Goal: Task Accomplishment & Management: Use online tool/utility

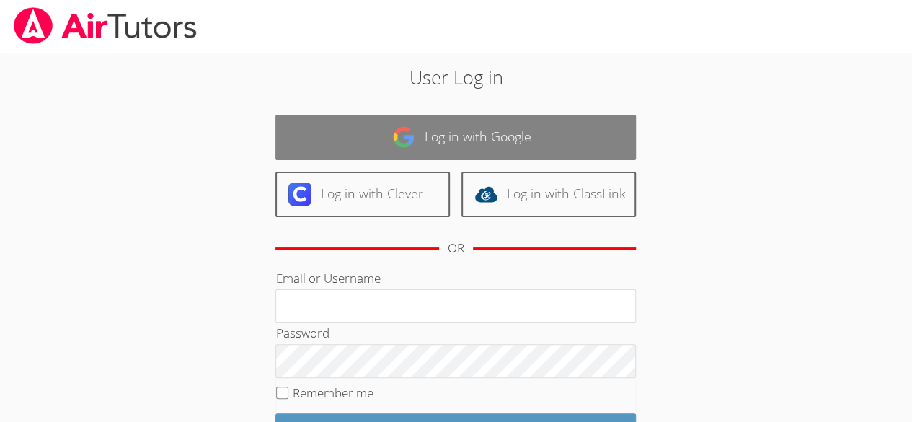
drag, startPoint x: 0, startPoint y: 0, endPoint x: 429, endPoint y: 143, distance: 452.8
click at [429, 143] on link "Log in with Google" at bounding box center [455, 137] width 360 height 45
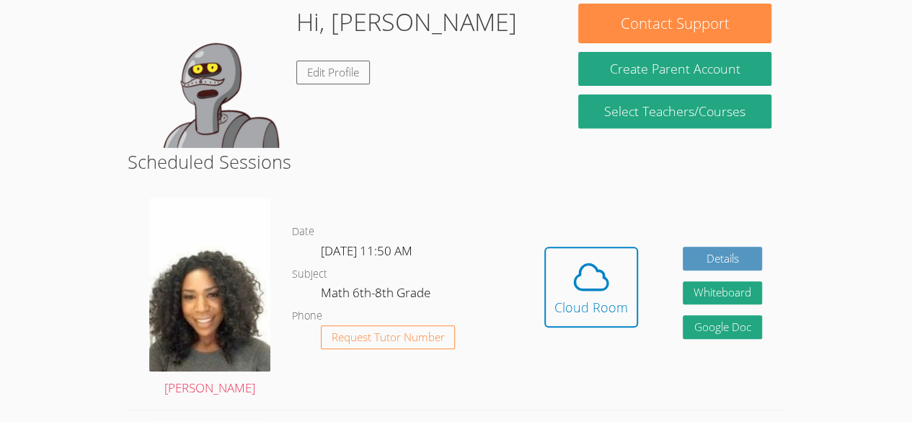
scroll to position [234, 0]
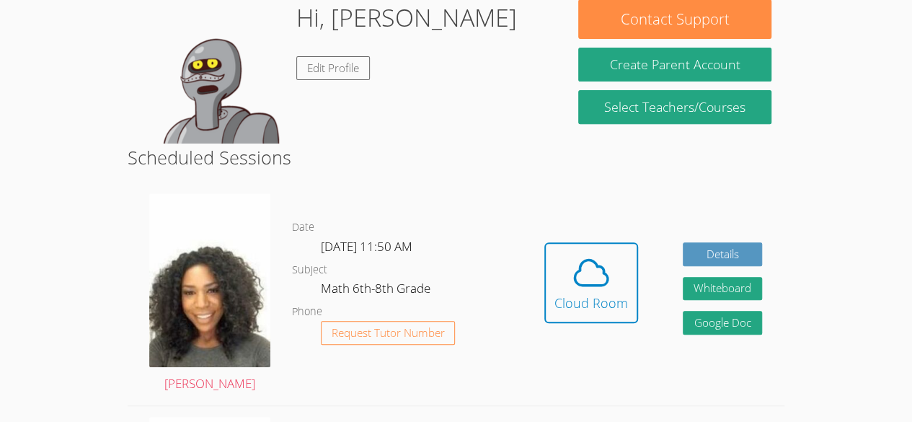
click at [659, 272] on div "Hidden Cloud Room Details Whiteboard Hidden Google Doc" at bounding box center [653, 293] width 262 height 223
click at [572, 285] on icon at bounding box center [591, 272] width 40 height 40
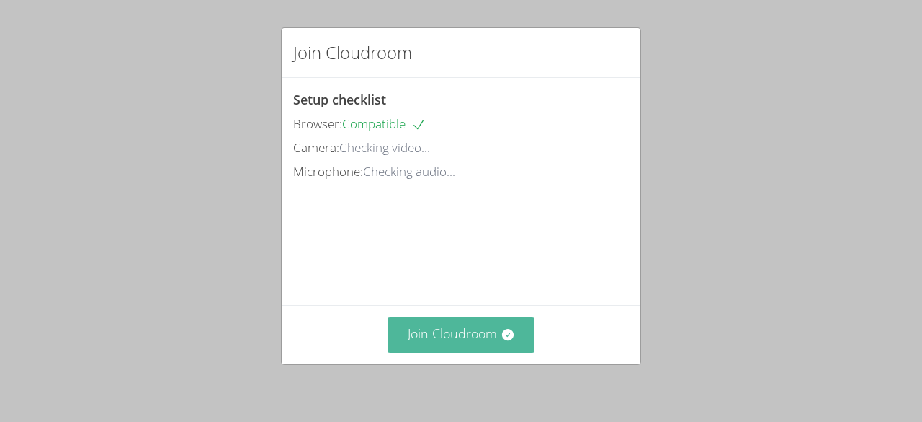
click at [453, 339] on button "Join Cloudroom" at bounding box center [462, 334] width 148 height 35
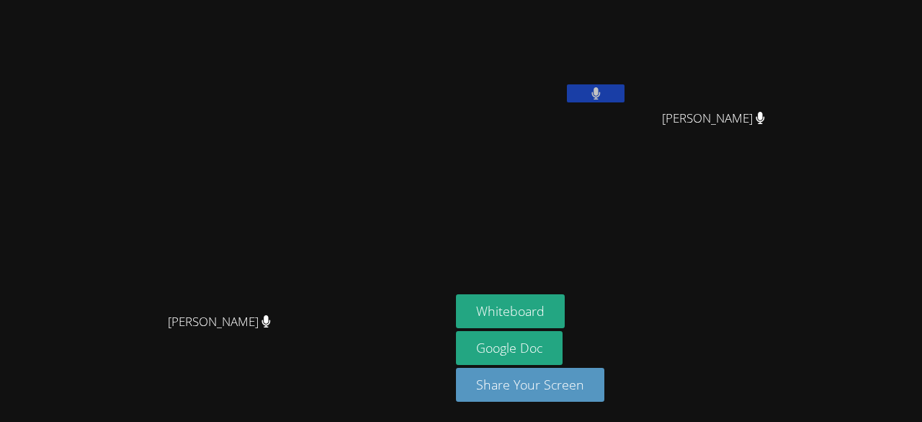
click at [271, 174] on video at bounding box center [225, 181] width 216 height 247
click at [565, 312] on button "Whiteboard" at bounding box center [510, 311] width 109 height 34
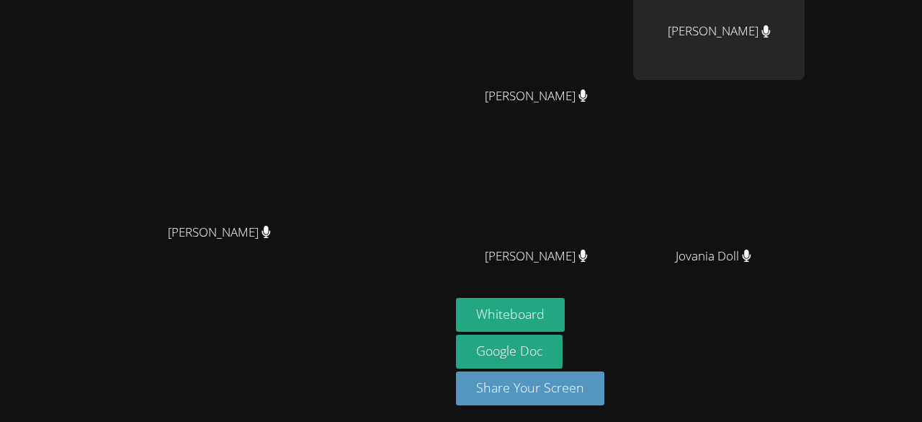
scroll to position [184, 0]
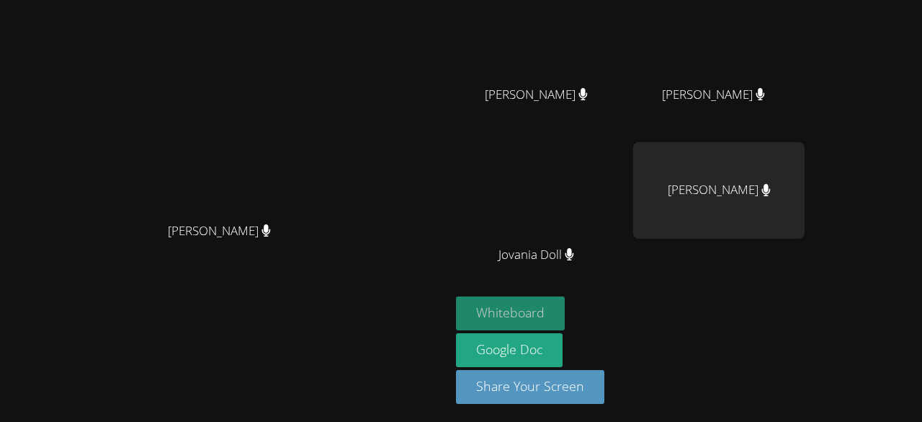
click at [565, 307] on button "Whiteboard" at bounding box center [510, 313] width 109 height 34
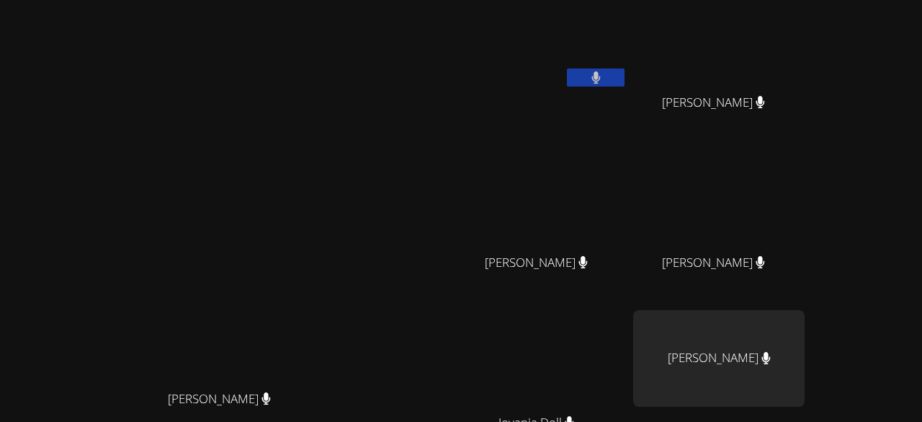
scroll to position [14, 0]
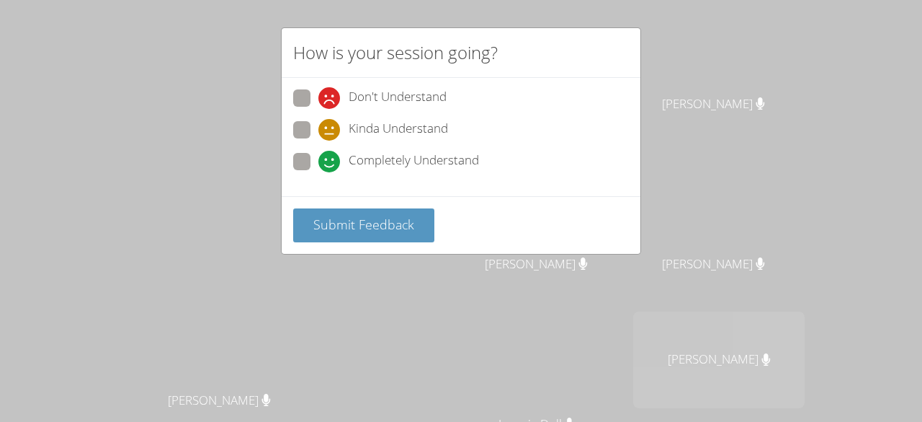
click at [316, 148] on div "Don't Understand Kinda Understand Completely Understand" at bounding box center [461, 133] width 336 height 89
click at [319, 172] on span at bounding box center [319, 172] width 0 height 0
click at [319, 164] on input "Completely Understand" at bounding box center [325, 159] width 12 height 12
radio input "true"
click at [350, 204] on div "Submit Feedback" at bounding box center [461, 225] width 359 height 58
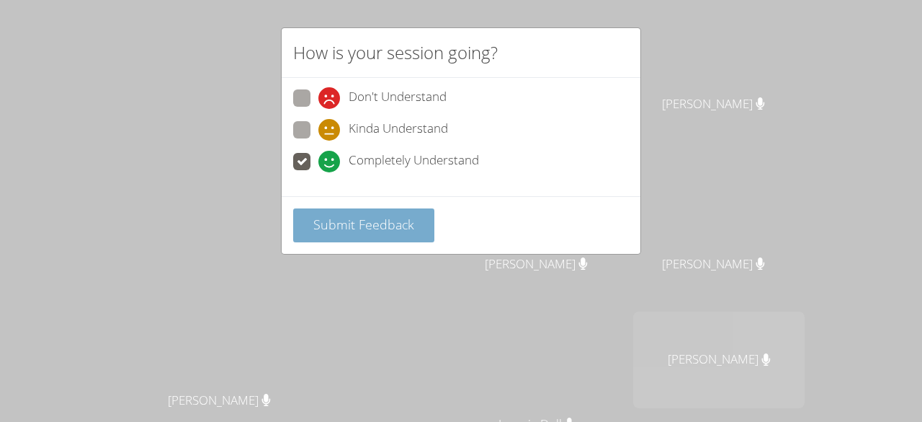
click at [355, 237] on button "Submit Feedback" at bounding box center [363, 225] width 141 height 34
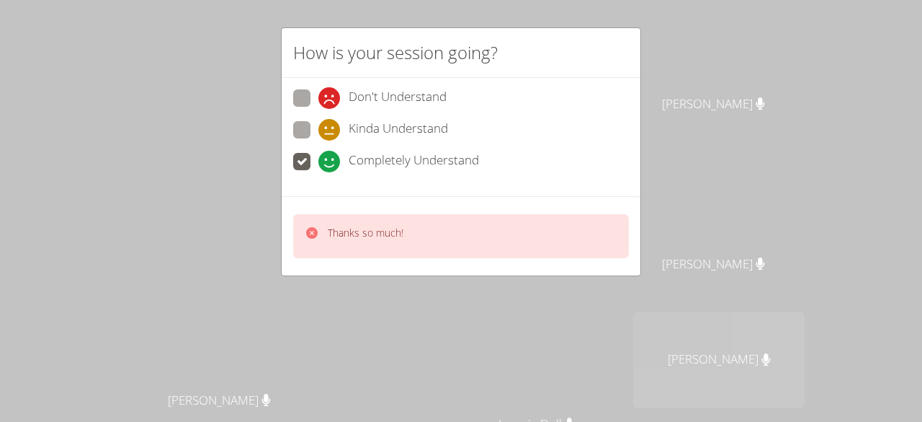
click at [561, 10] on div "How is your session going? Don't Understand Kinda Understand Completely Underst…" at bounding box center [461, 211] width 922 height 422
click at [379, 236] on p "Thanks so much!" at bounding box center [366, 233] width 76 height 14
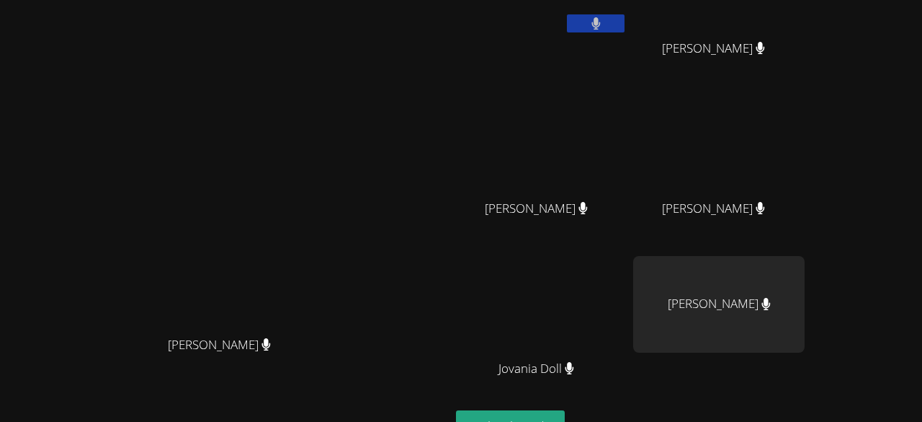
scroll to position [0, 0]
